Goal: Transaction & Acquisition: Download file/media

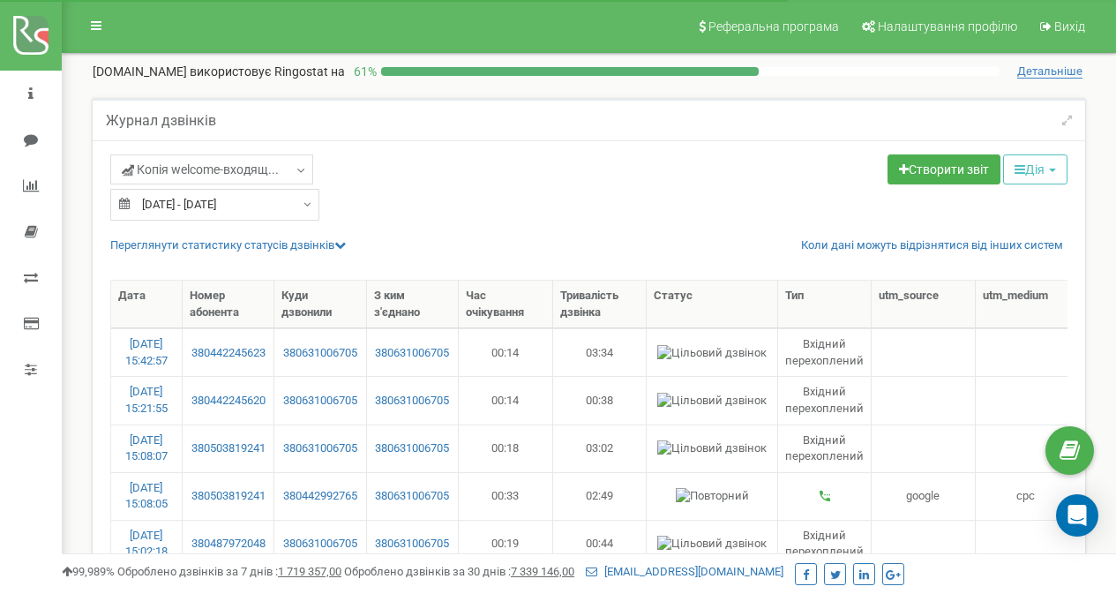
select select "100"
type input "[DATE]"
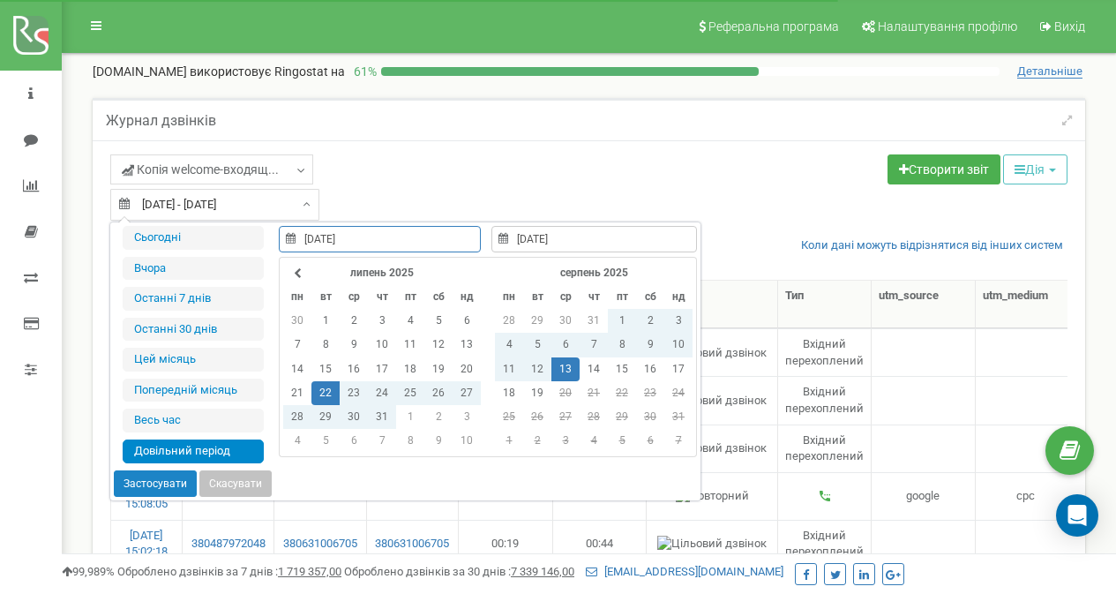
click at [188, 190] on input "22.07.2025 - 13.08.2025" at bounding box center [214, 205] width 209 height 32
type input "19.08.2025"
type input "22.07.2025"
type input "13.08.2025"
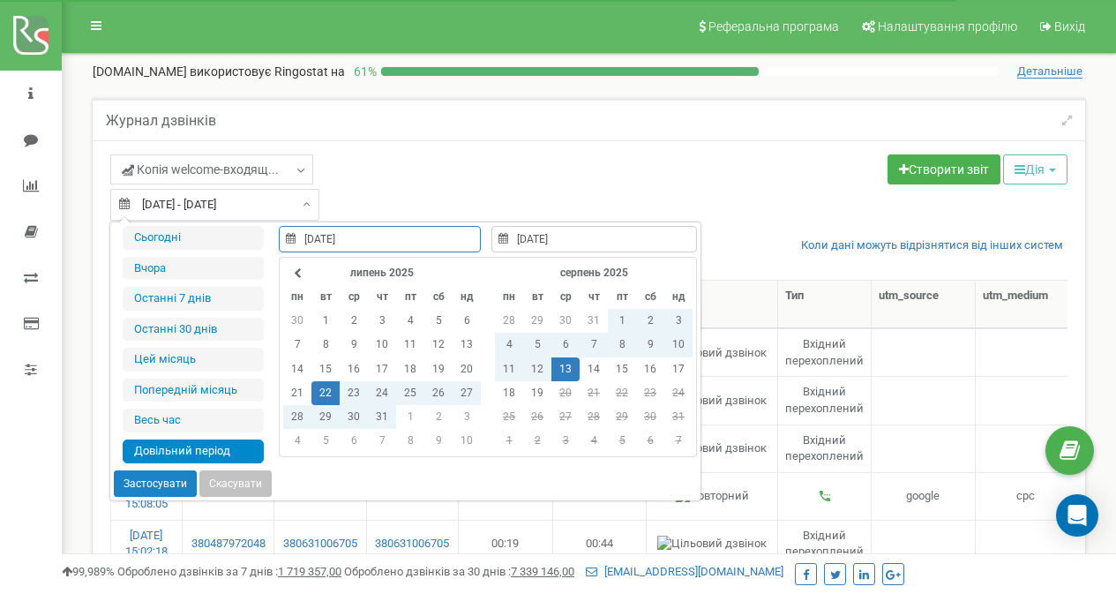
click at [284, 244] on input "22.07.2025" at bounding box center [380, 239] width 202 height 26
click at [320, 236] on input "22.07.2025" at bounding box center [380, 239] width 202 height 26
click at [304, 274] on th at bounding box center [297, 273] width 28 height 24
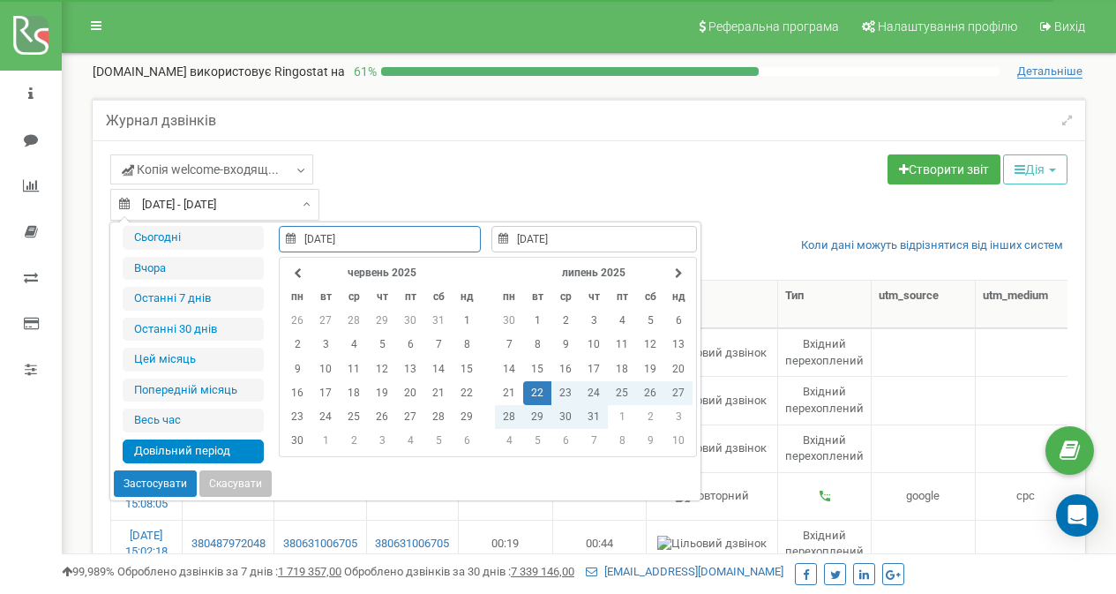
click at [304, 274] on th at bounding box center [297, 273] width 28 height 24
type input "12.05.2025"
click at [304, 372] on td "12" at bounding box center [297, 369] width 28 height 24
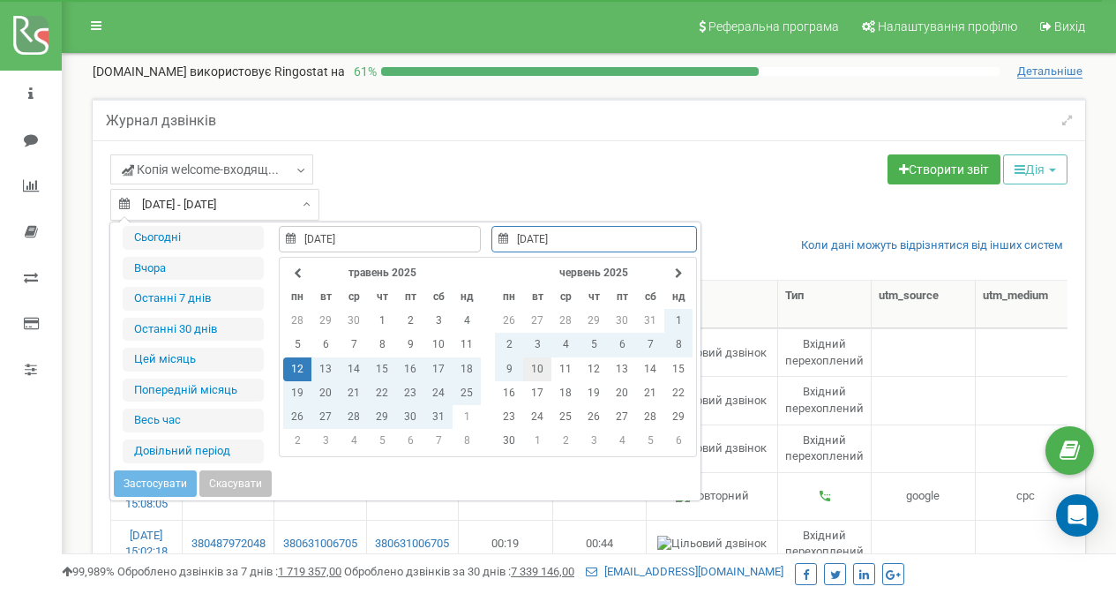
type input "10.06.2025"
click at [539, 362] on td "10" at bounding box center [537, 369] width 28 height 24
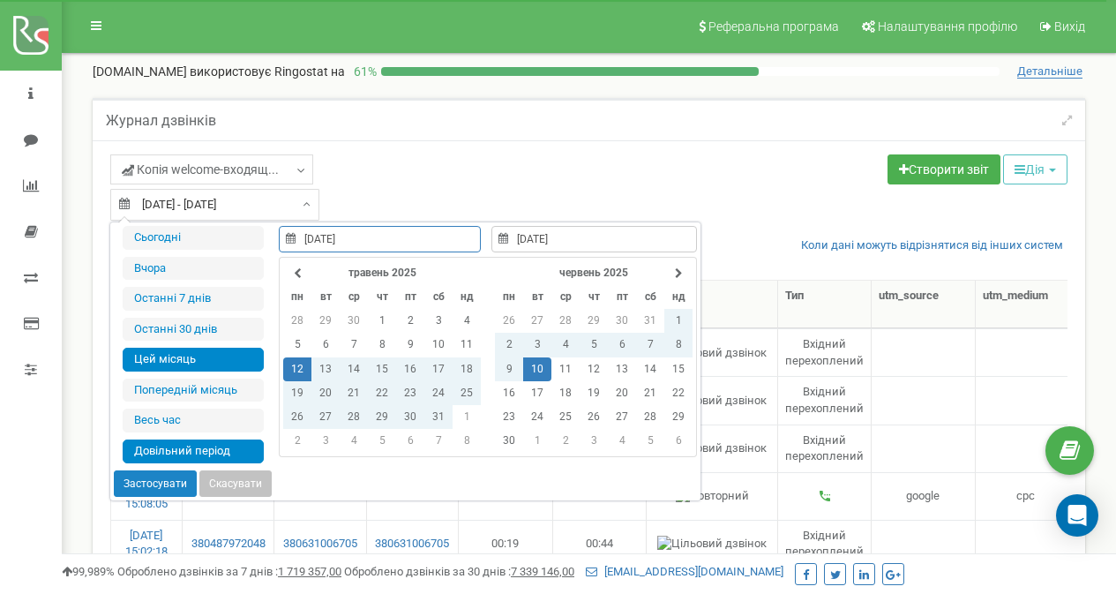
type input "01.08.2025"
type input "19.08.2025"
type input "12.05.2025"
type input "10.06.2025"
type input "01.07.2025"
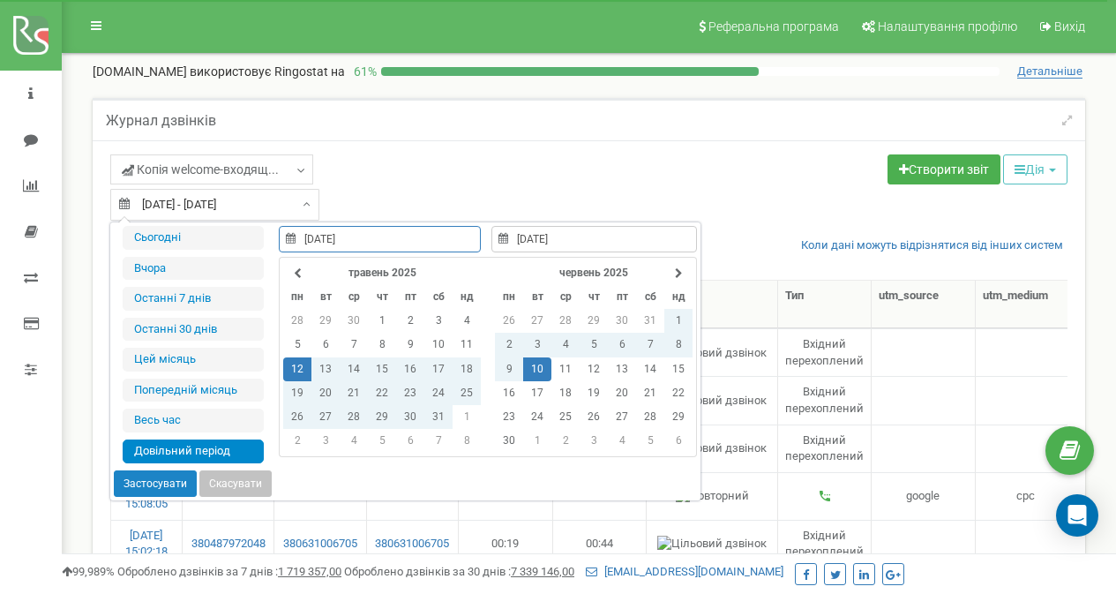
type input "31.07.2025"
type input "12.05.2025"
type input "10.06.2025"
type input "15.06.2021"
type input "19.08.2025"
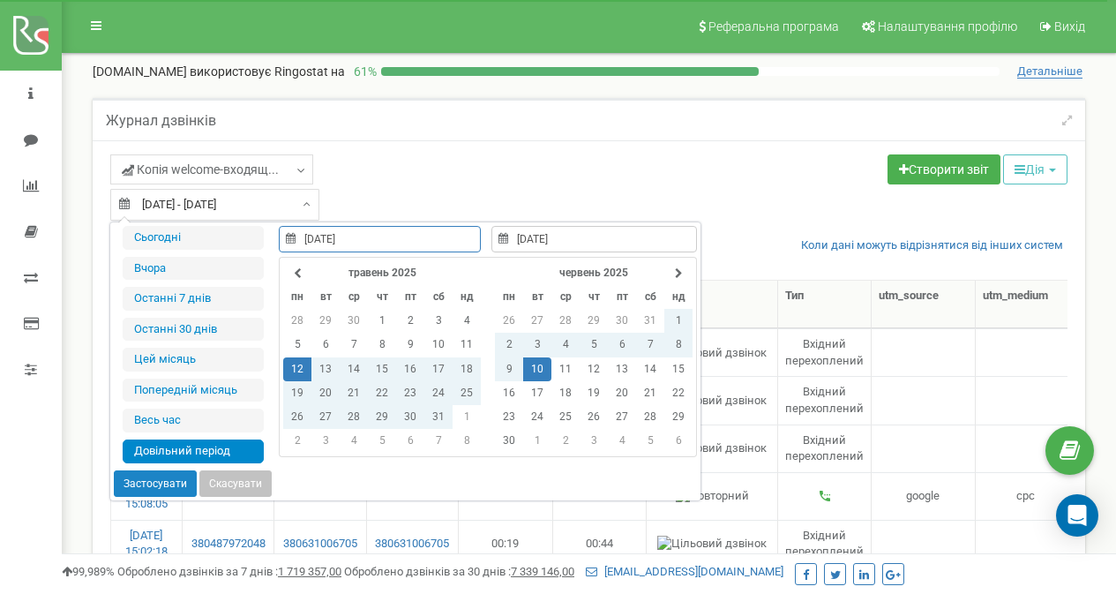
type input "12.05.2025"
type input "10.06.2025"
click at [158, 476] on button "Застосувати" at bounding box center [155, 483] width 83 height 26
type input "[DATE] - [DATE]"
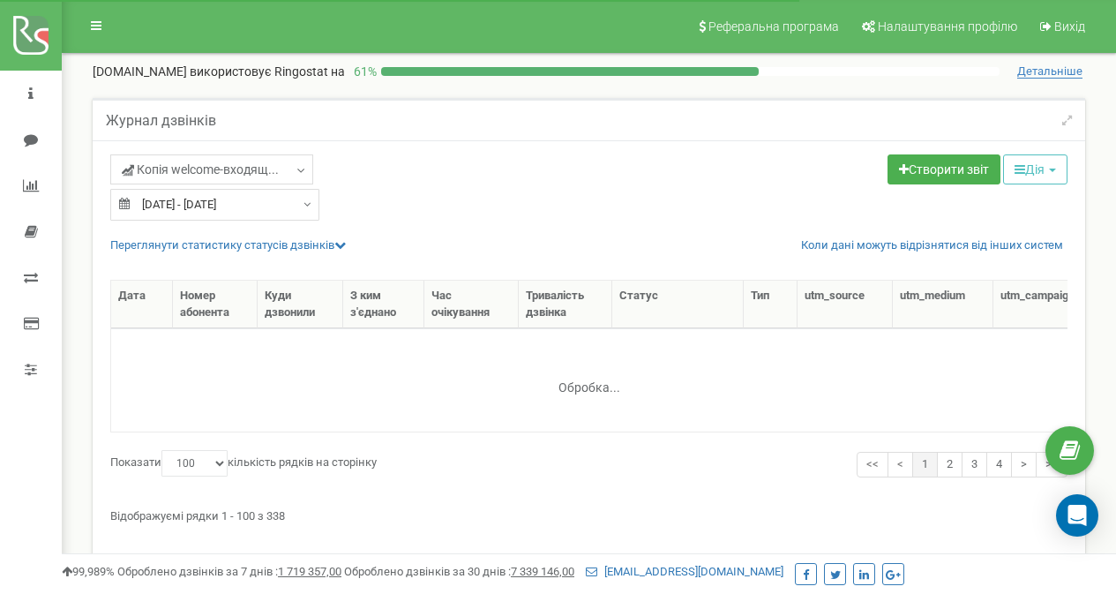
select select "100"
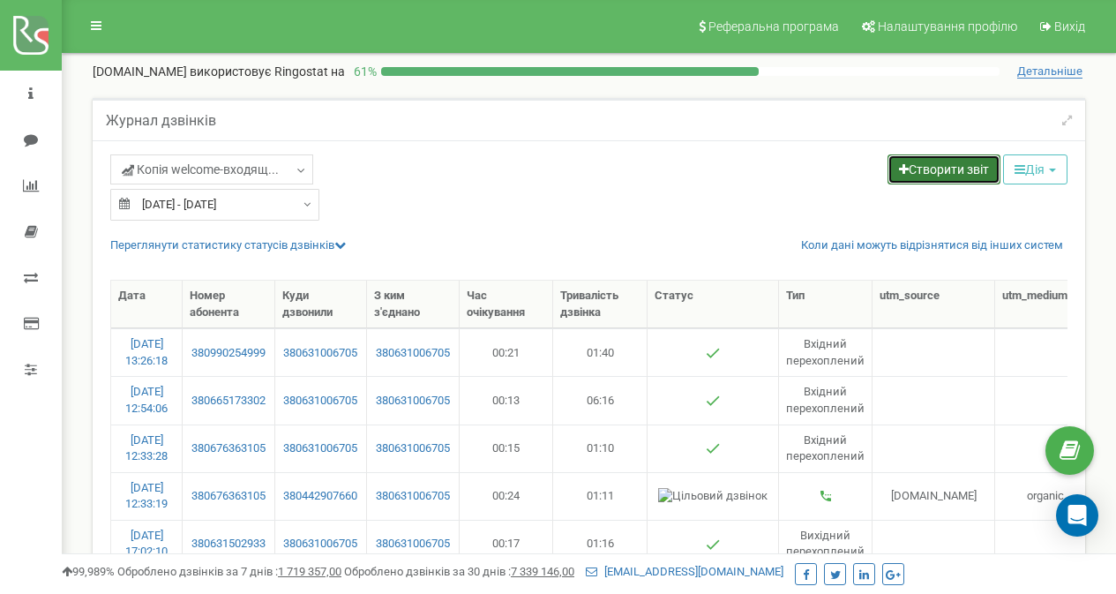
click at [934, 182] on link "Створити звіт" at bounding box center [944, 169] width 113 height 30
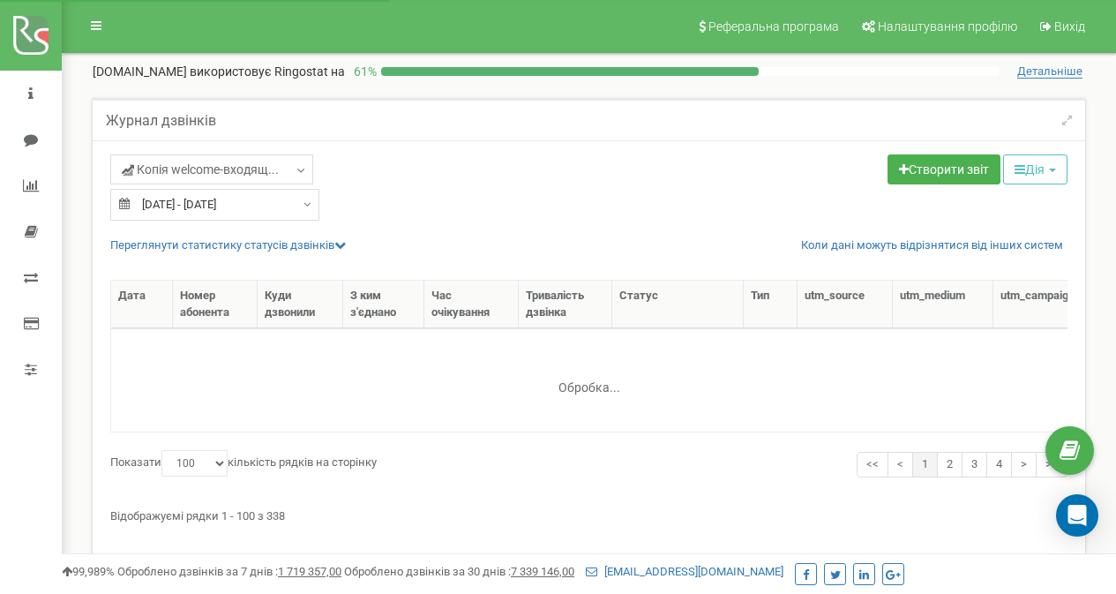
select select "100"
click at [1034, 176] on button "Дія" at bounding box center [1035, 169] width 64 height 30
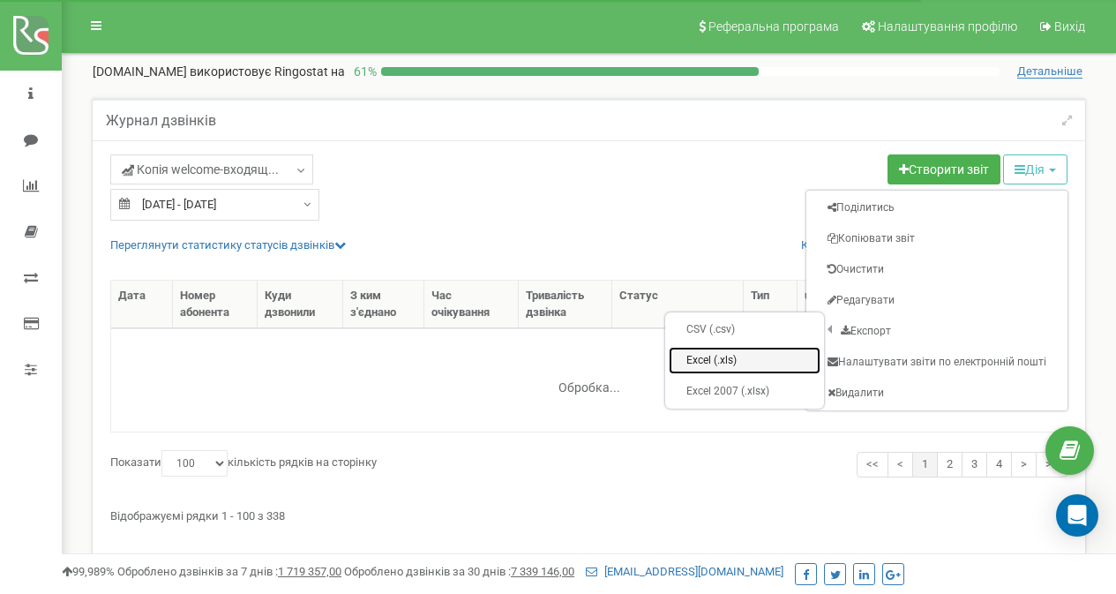
click at [751, 357] on link "Excel (.xls)" at bounding box center [745, 360] width 152 height 27
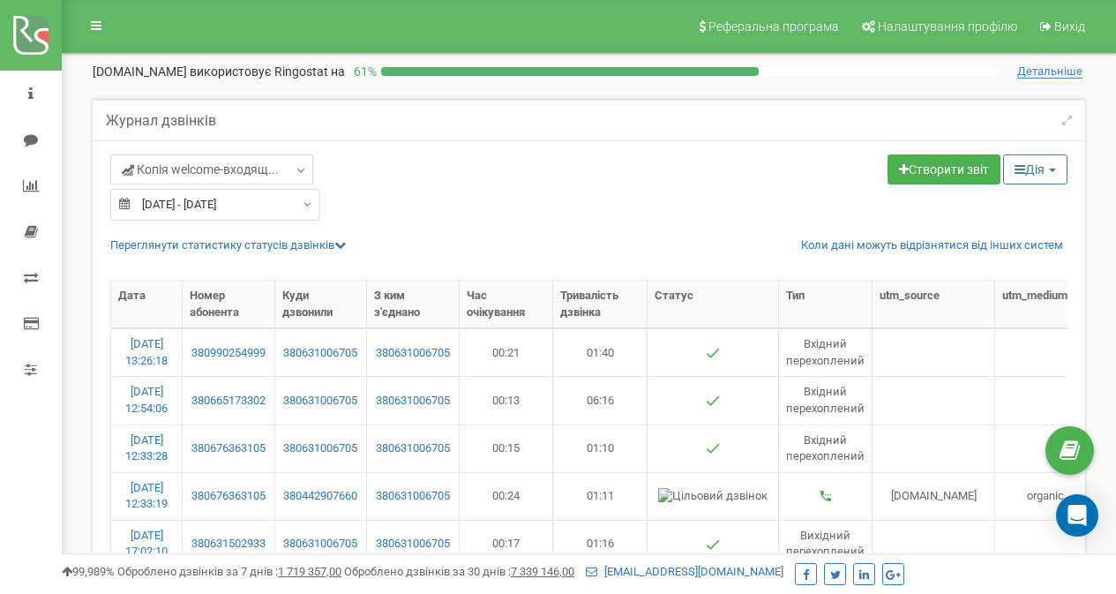
click at [1024, 162] on button "Дія" at bounding box center [1035, 169] width 64 height 30
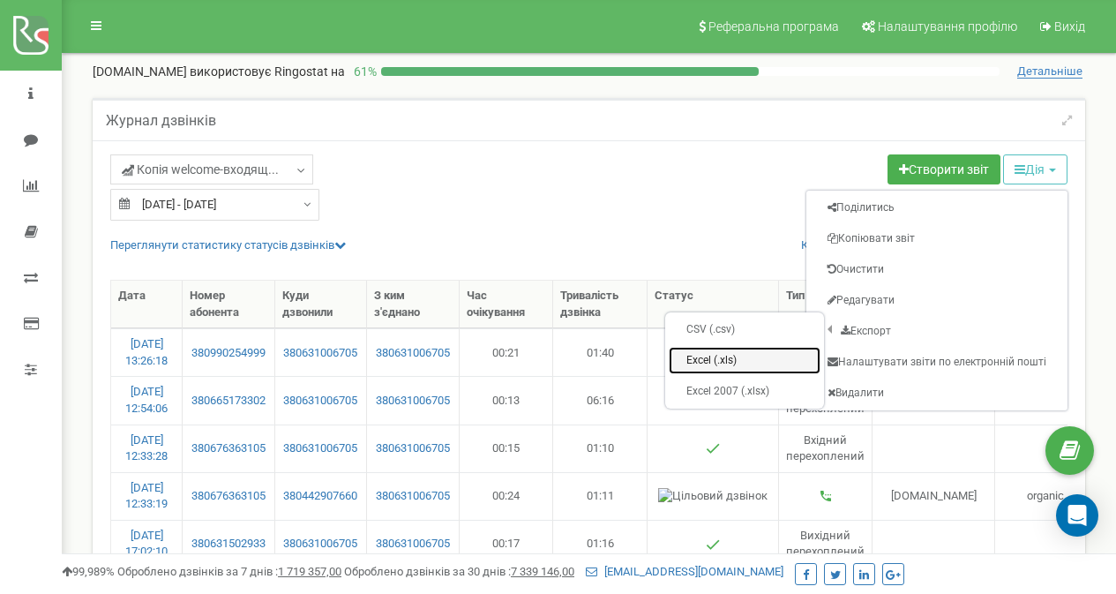
click at [772, 373] on link "Excel (.xls)" at bounding box center [745, 360] width 152 height 27
